Goal: Information Seeking & Learning: Learn about a topic

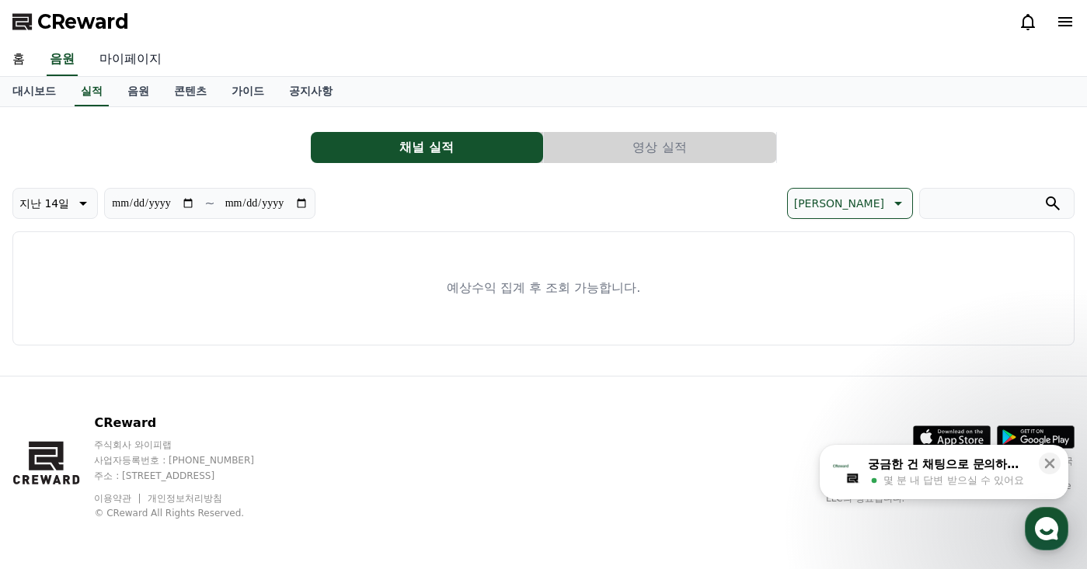
click at [136, 65] on link "마이페이지" at bounding box center [130, 60] width 87 height 33
select select "**********"
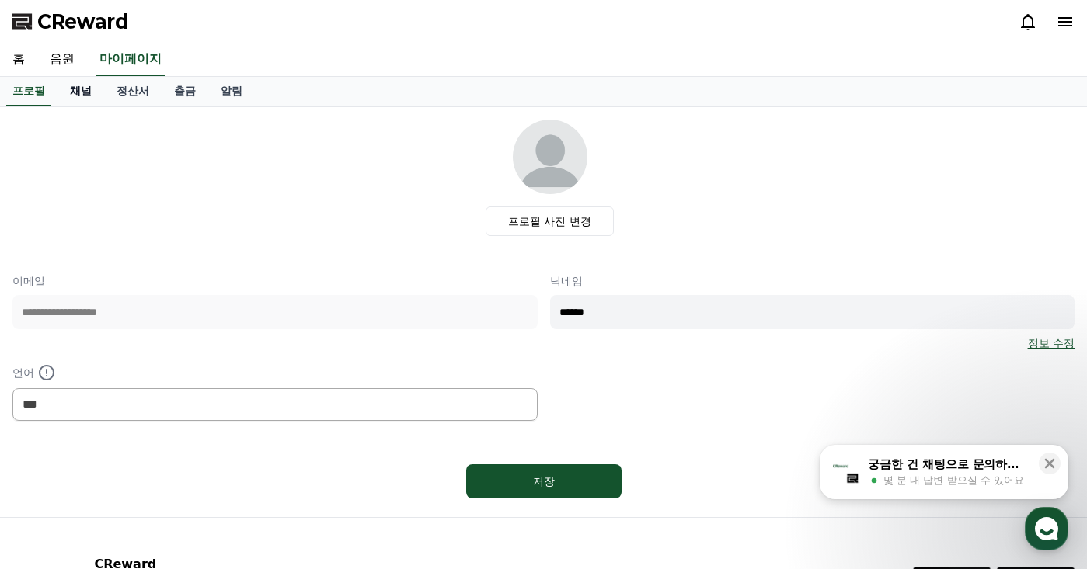
click at [96, 96] on link "채널" at bounding box center [80, 92] width 47 height 30
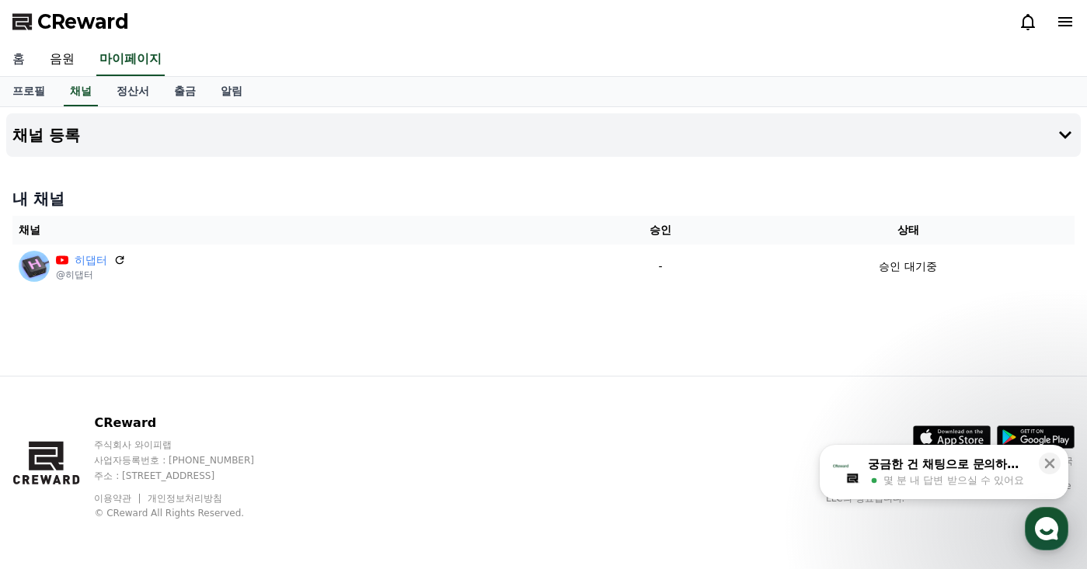
click at [30, 56] on link "홈" at bounding box center [18, 60] width 37 height 33
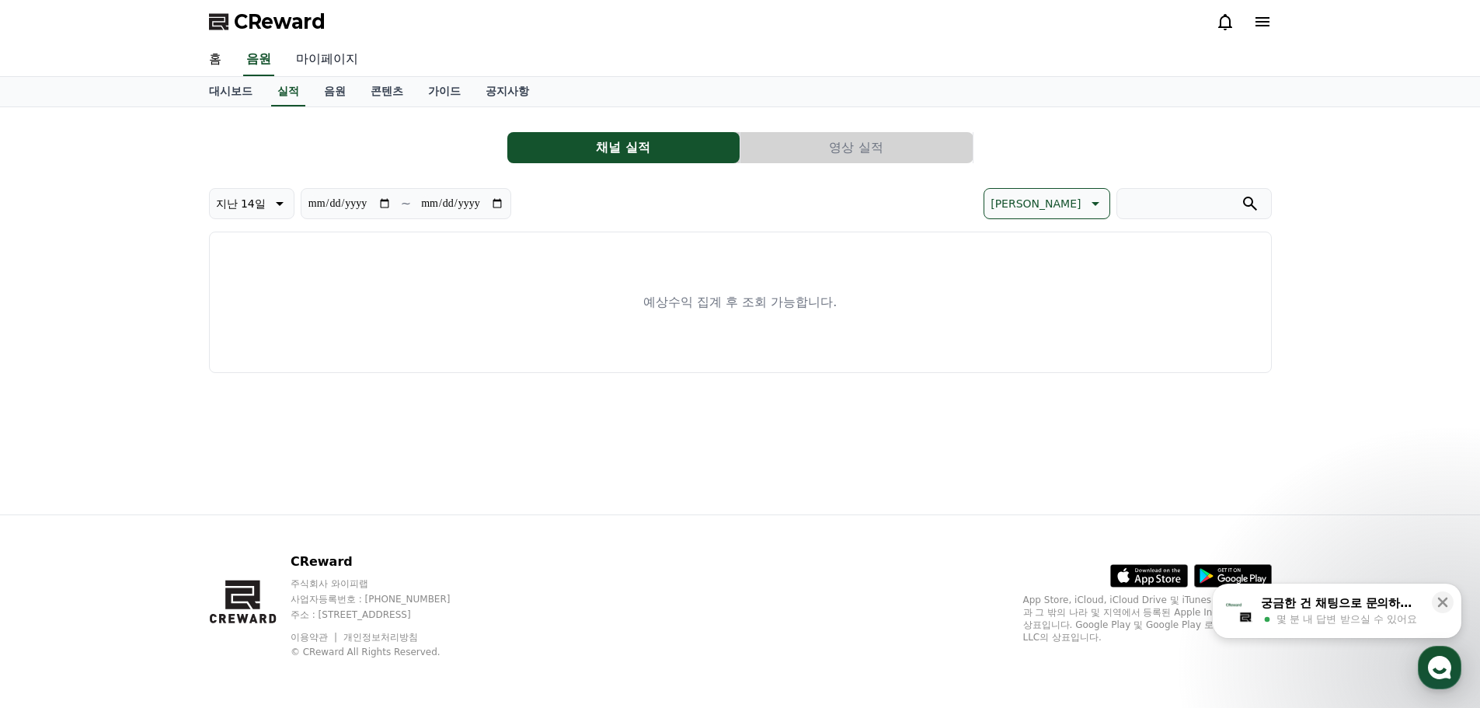
click at [339, 54] on link "마이페이지" at bounding box center [327, 60] width 87 height 33
select select "**********"
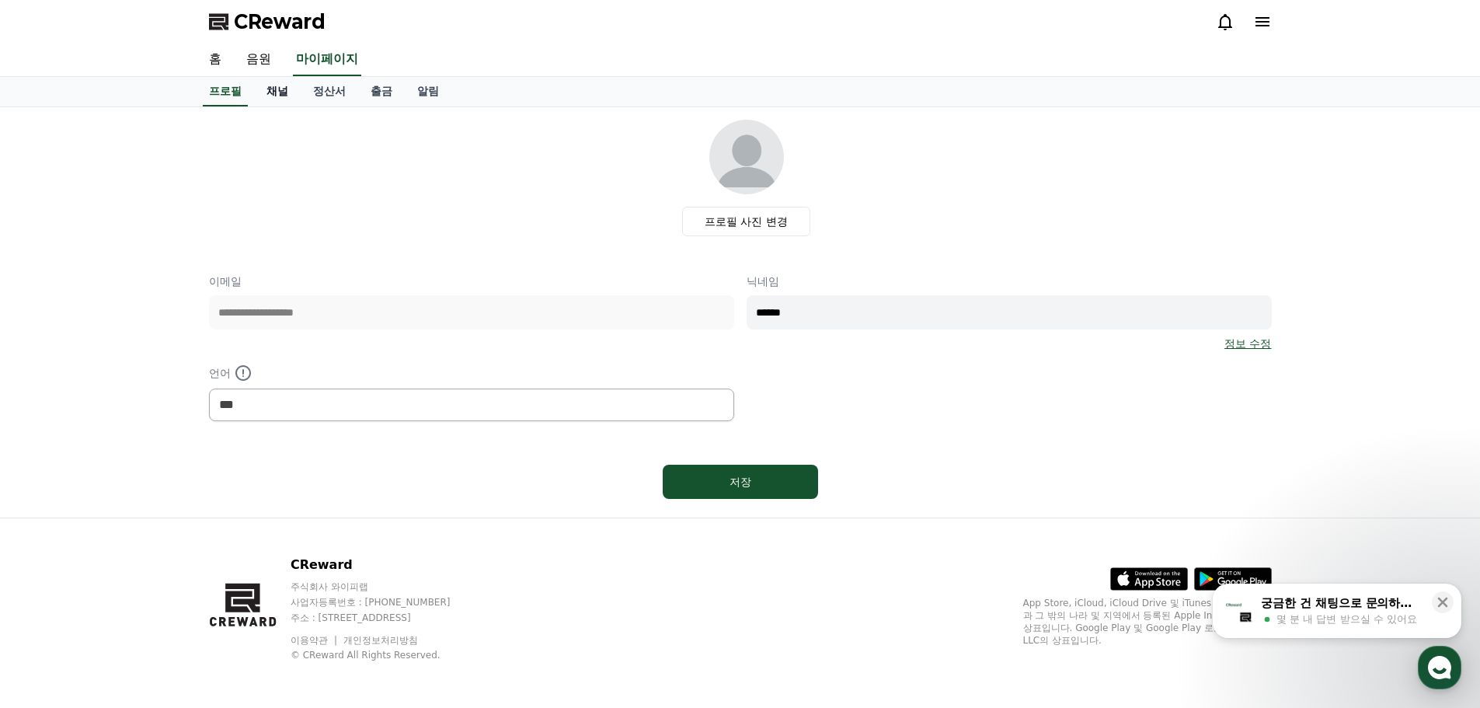
click at [287, 98] on link "채널" at bounding box center [277, 92] width 47 height 30
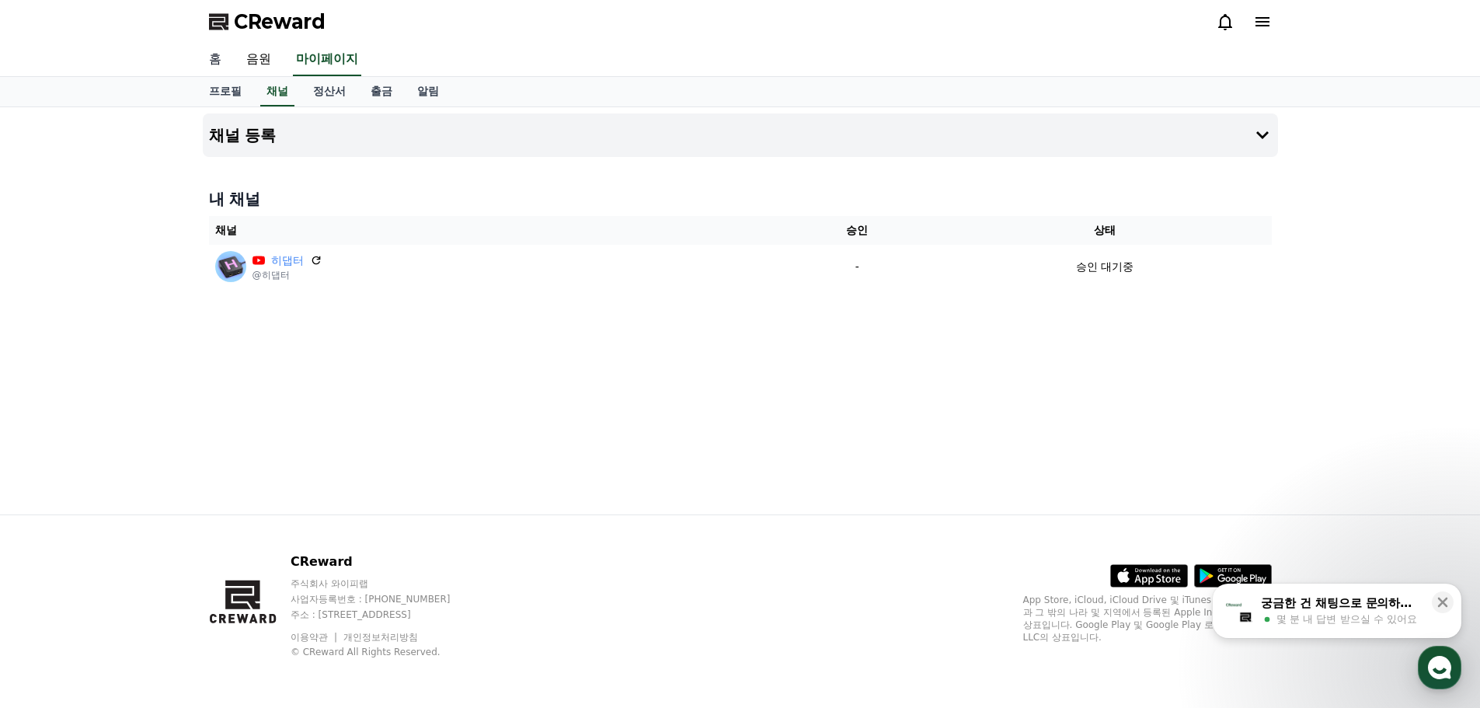
click at [205, 62] on link "홈" at bounding box center [215, 60] width 37 height 33
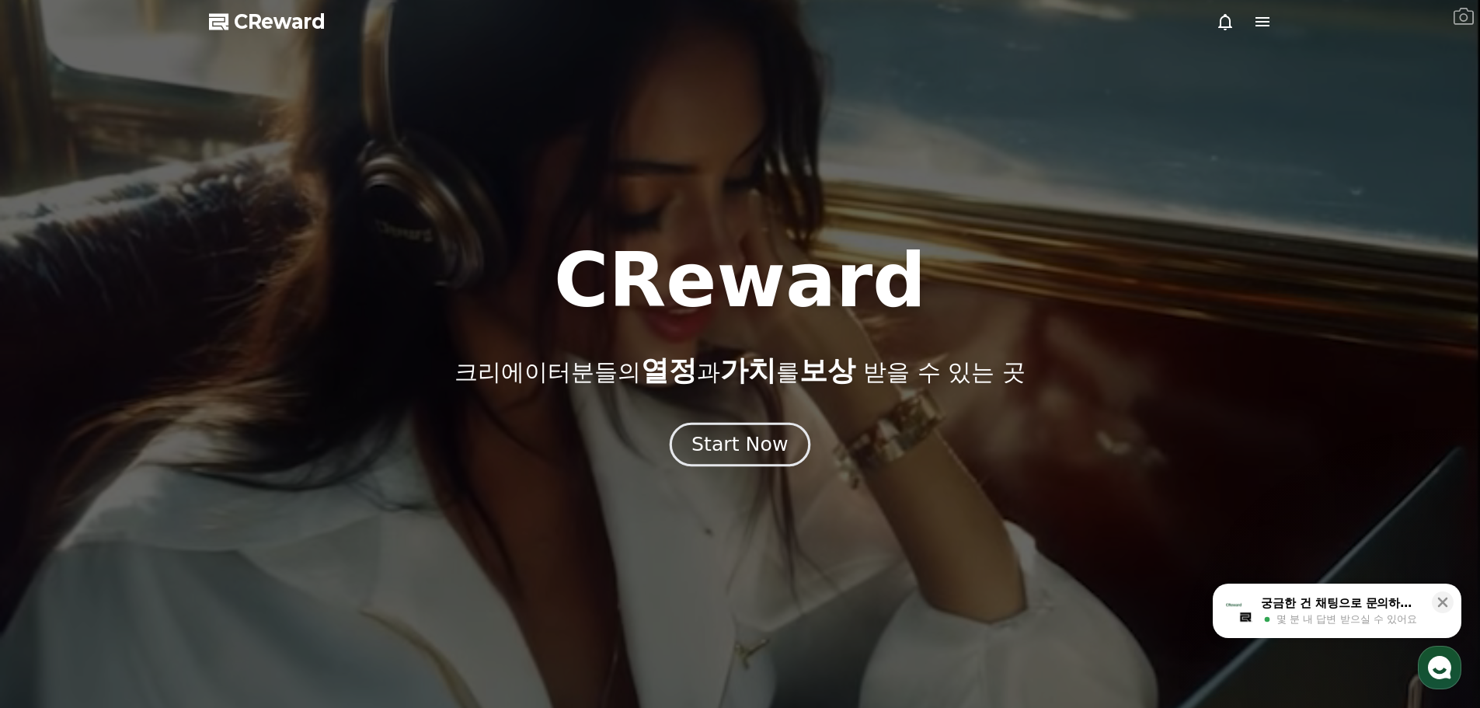
click at [748, 451] on div "Start Now" at bounding box center [739, 444] width 96 height 26
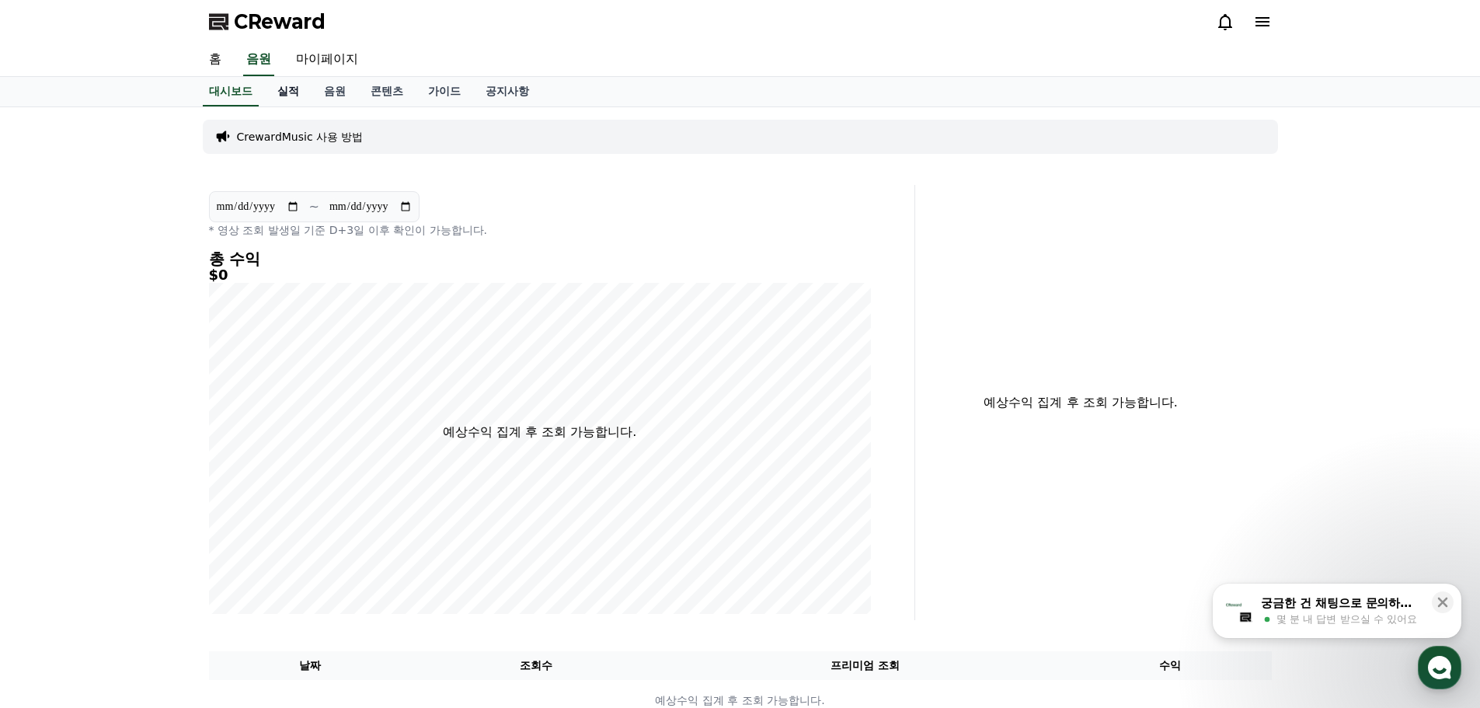
click at [298, 96] on link "실적" at bounding box center [288, 92] width 47 height 30
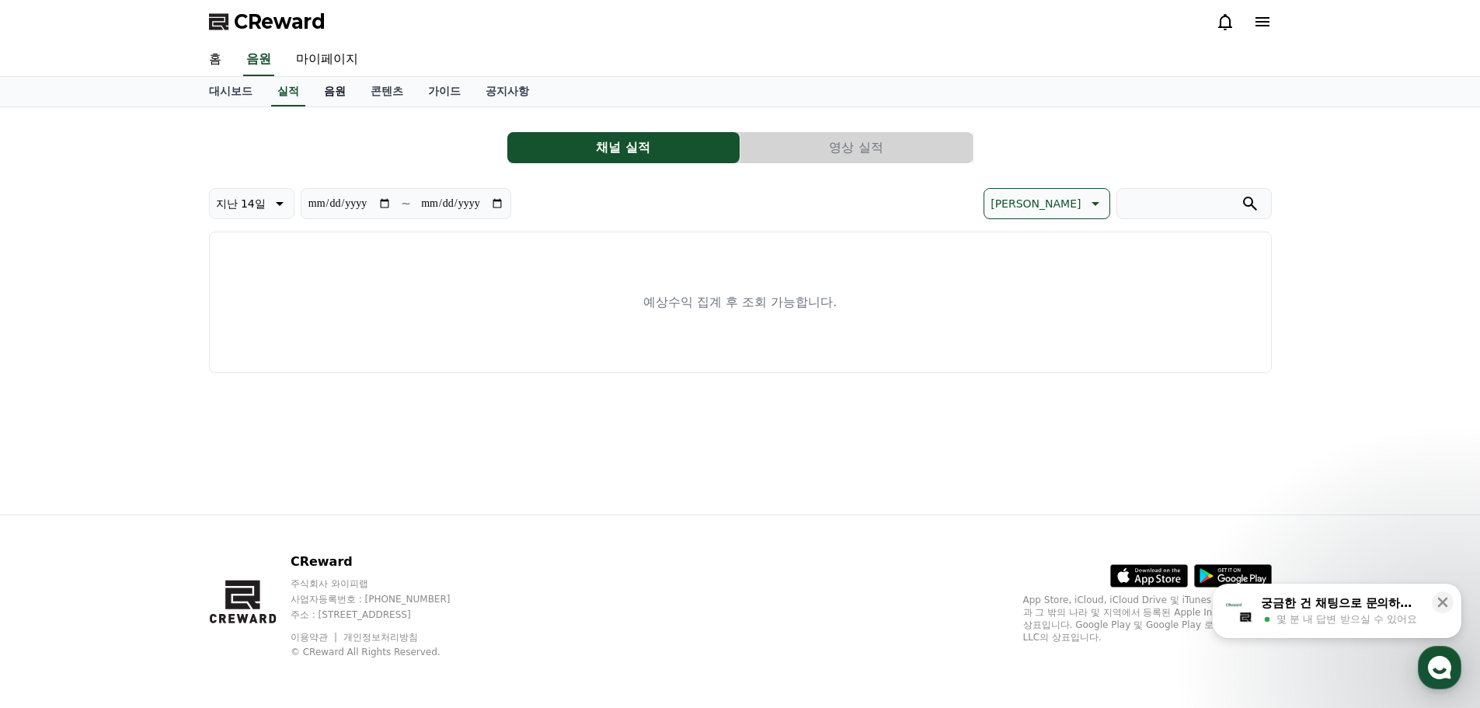
click at [329, 98] on link "음원" at bounding box center [335, 92] width 47 height 30
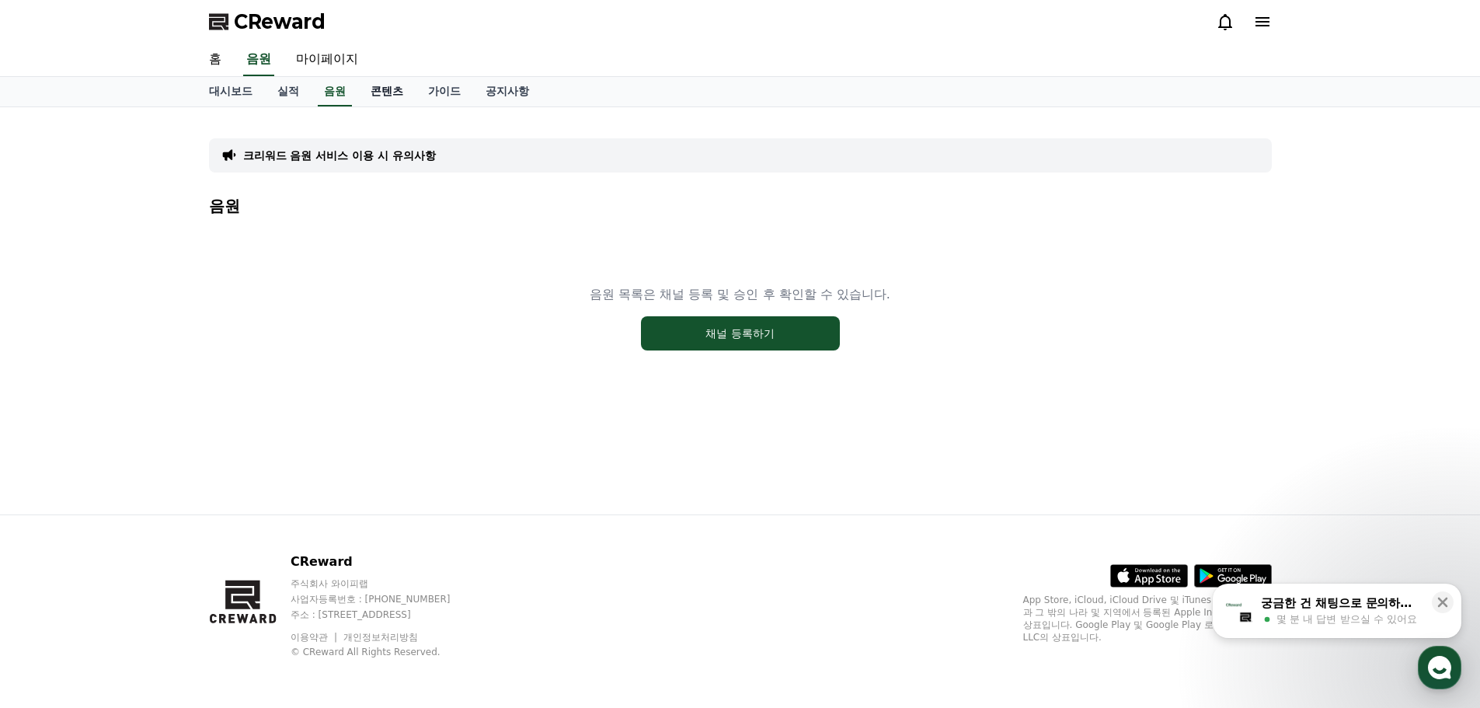
click at [399, 103] on link "콘텐츠" at bounding box center [386, 92] width 57 height 30
click at [438, 100] on link "가이드" at bounding box center [444, 92] width 57 height 30
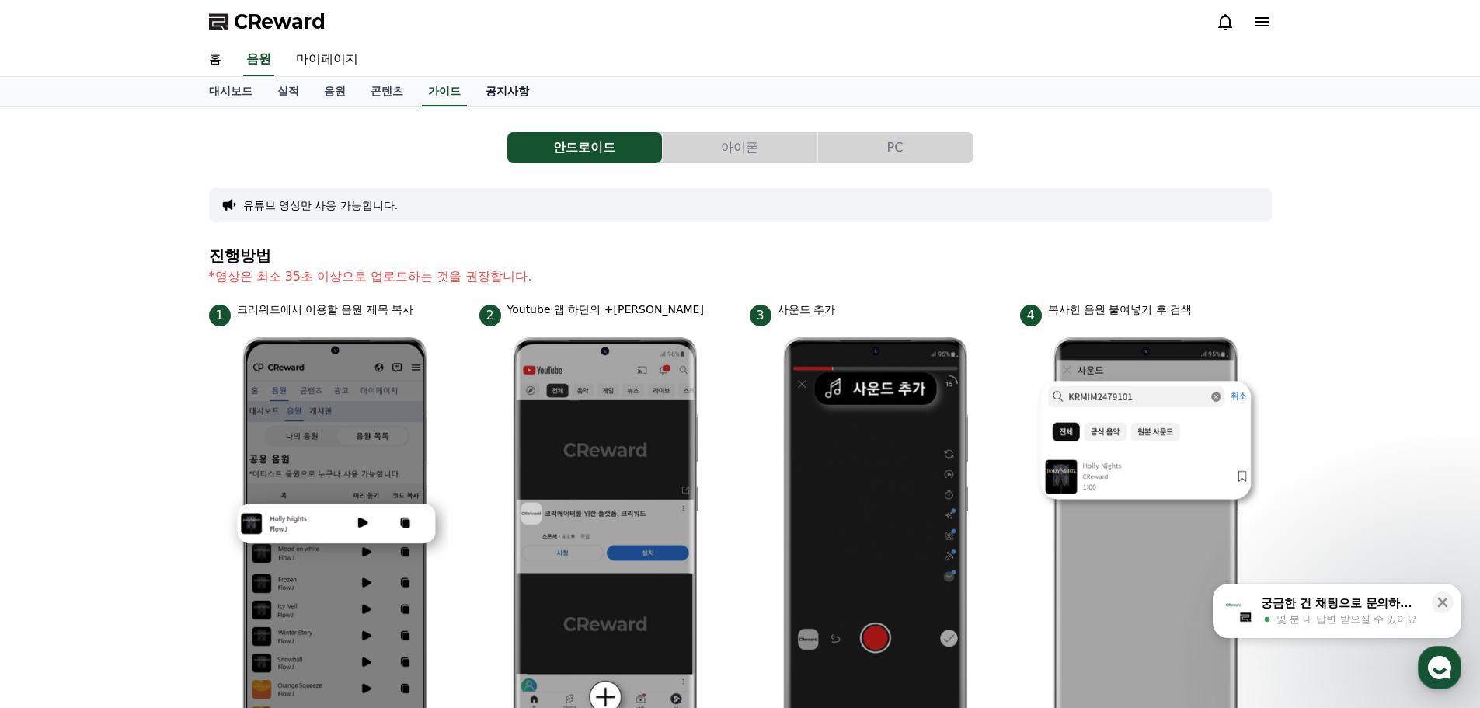
click at [488, 96] on link "공지사항" at bounding box center [507, 92] width 68 height 30
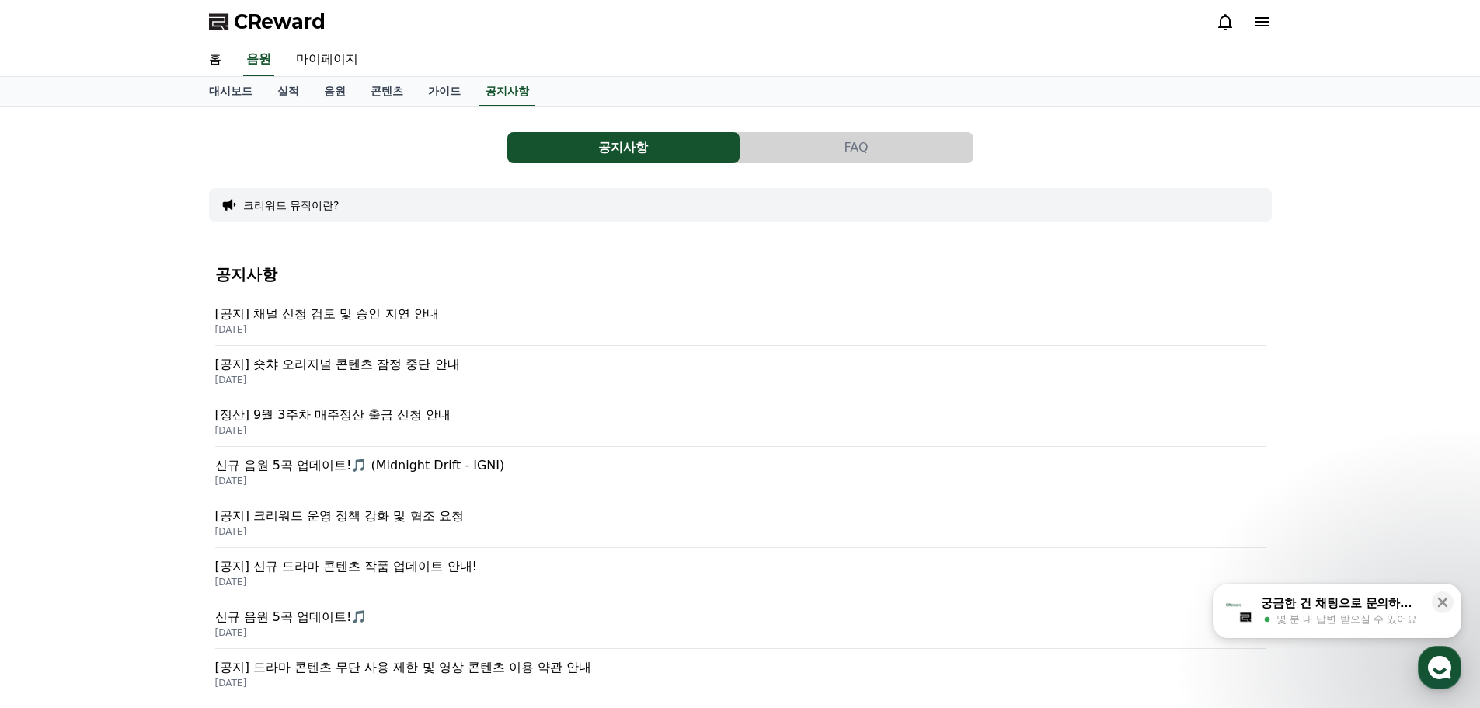
click at [386, 323] on p "[DATE]" at bounding box center [740, 329] width 1050 height 12
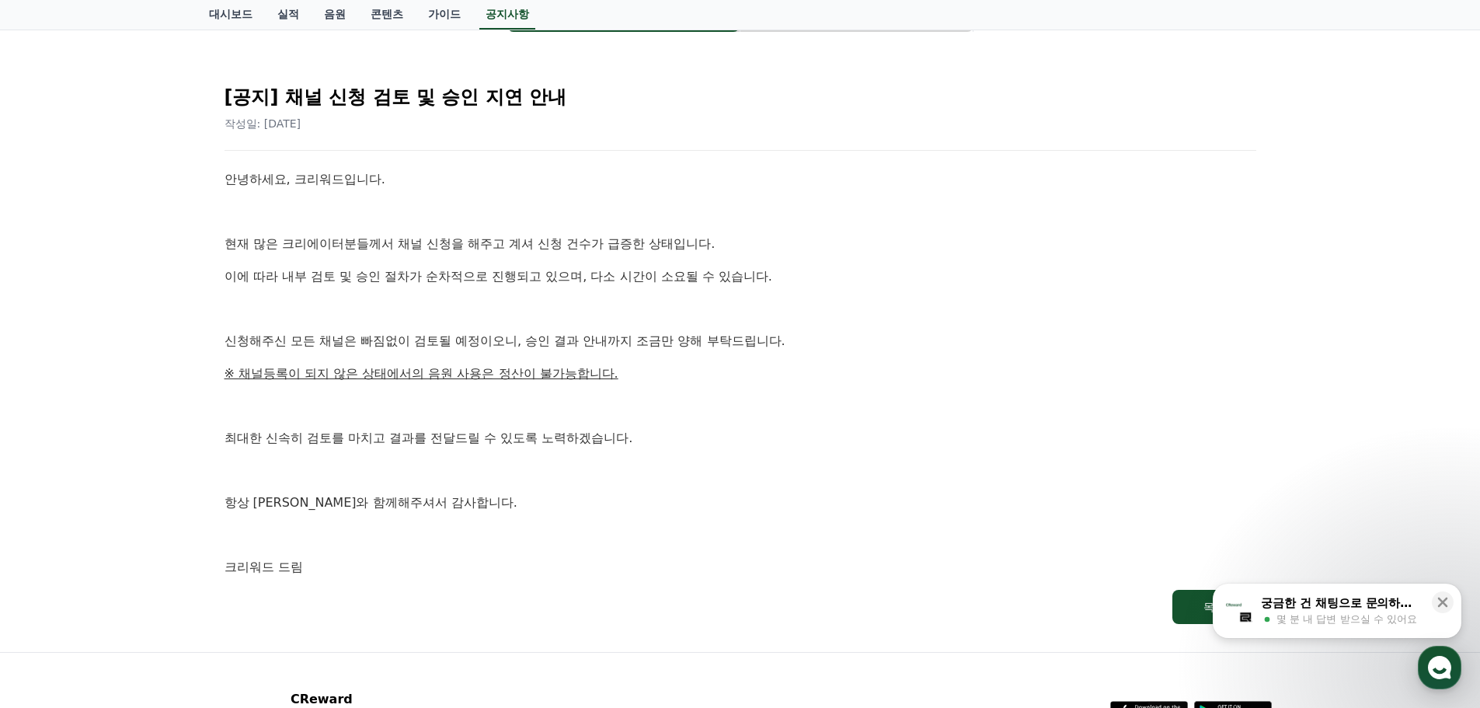
scroll to position [155, 0]
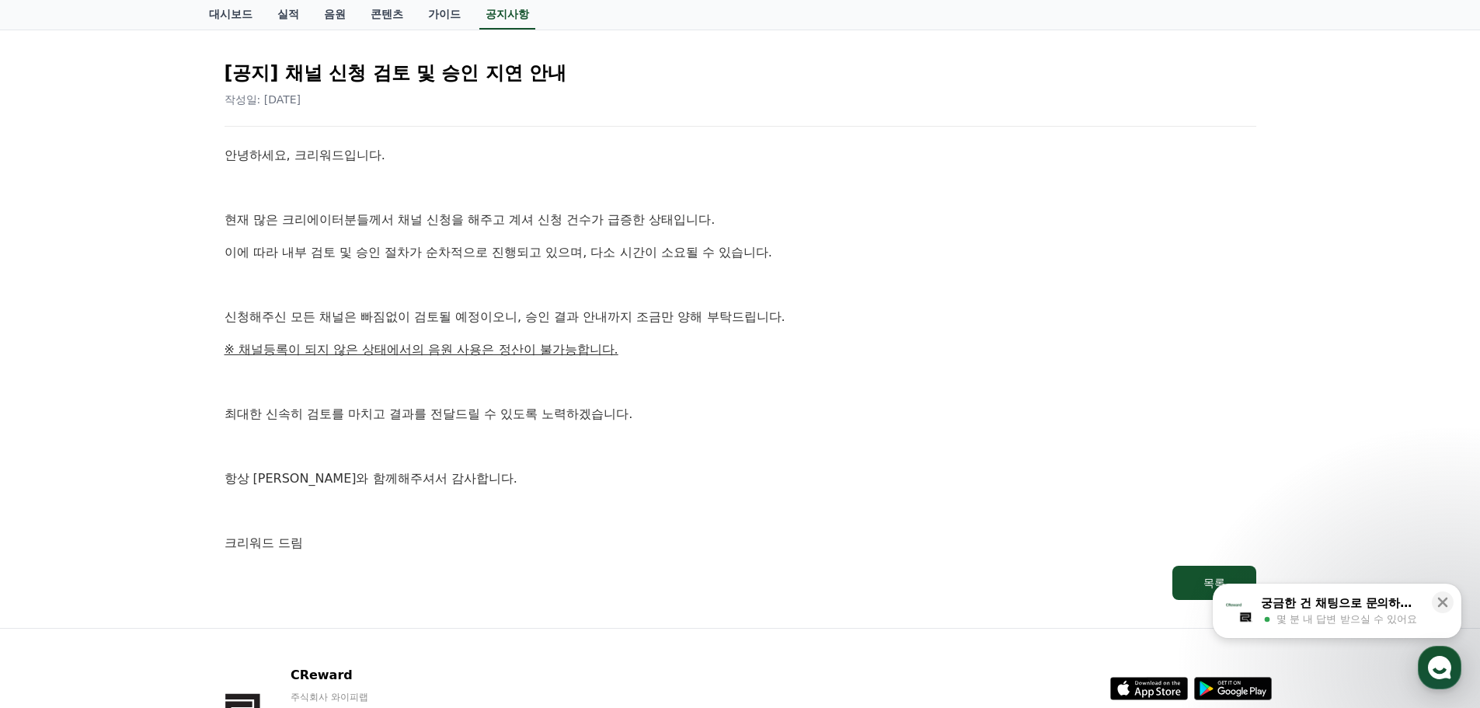
click at [833, 390] on p at bounding box center [741, 381] width 1032 height 20
click at [871, 357] on p "※ 채널등록이 되지 않은 상태에서의 음원 사용은 정산이 불가능합니다." at bounding box center [741, 350] width 1032 height 20
click at [898, 329] on div "안녕하세요, 크리워드입니다. 현재 많은 크리에이터분들께서 채널 신청을 해주고 계셔 신청 건수가 급증한 상태입니다. 이에 따라 내부 검토 및 승…" at bounding box center [741, 349] width 1032 height 408
click at [932, 305] on div "안녕하세요, 크리워드입니다. 현재 많은 크리에이터분들께서 채널 신청을 해주고 계셔 신청 건수가 급증한 상태입니다. 이에 따라 내부 검토 및 승…" at bounding box center [741, 349] width 1032 height 408
